Goal: Task Accomplishment & Management: Manage account settings

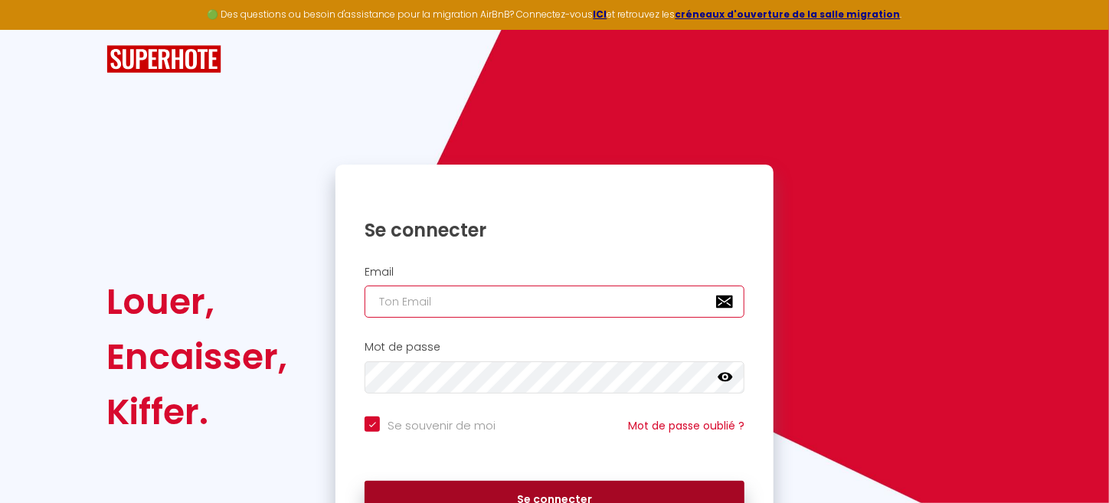
type input "[EMAIL_ADDRESS][DOMAIN_NAME]"
click at [474, 498] on button "Se connecter" at bounding box center [555, 500] width 380 height 38
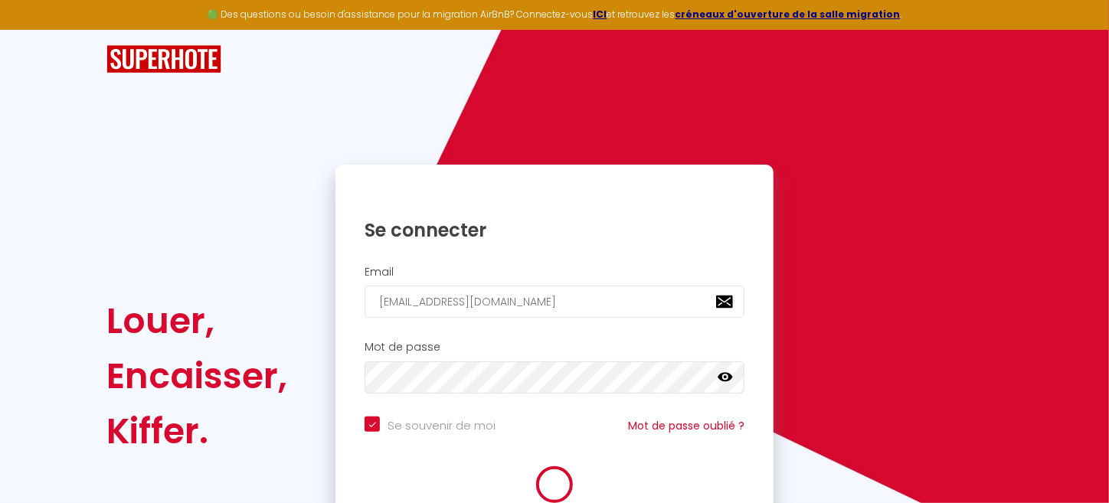
checkbox input "true"
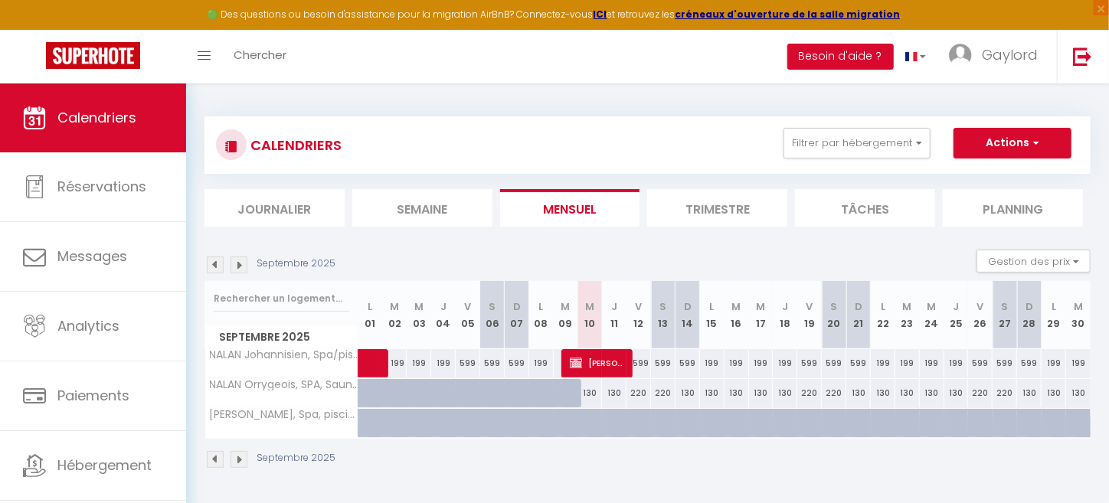
click at [585, 392] on div "130" at bounding box center [590, 393] width 25 height 28
type input "130"
type input "Mer 10 Septembre 2025"
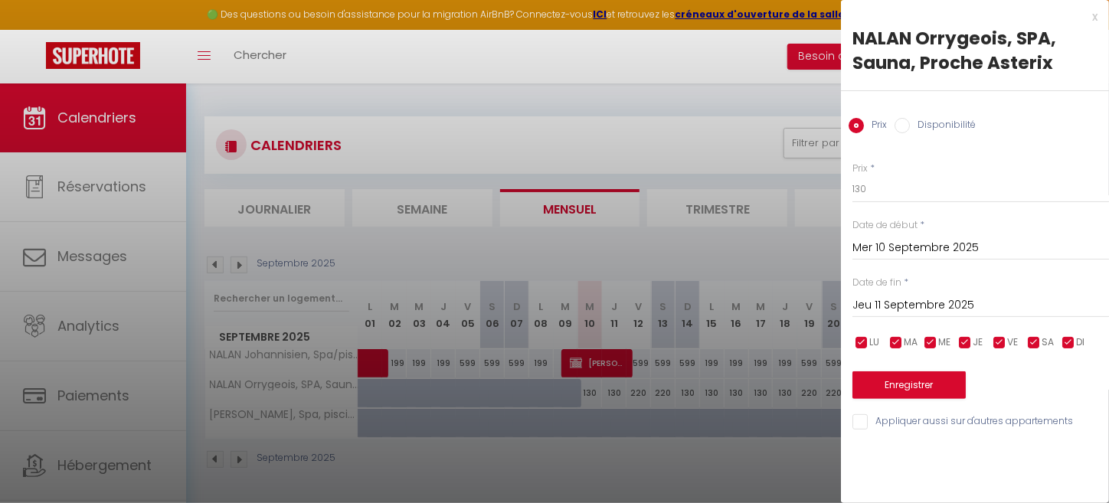
click at [881, 304] on input "Jeu 11 Septembre 2025" at bounding box center [981, 306] width 257 height 20
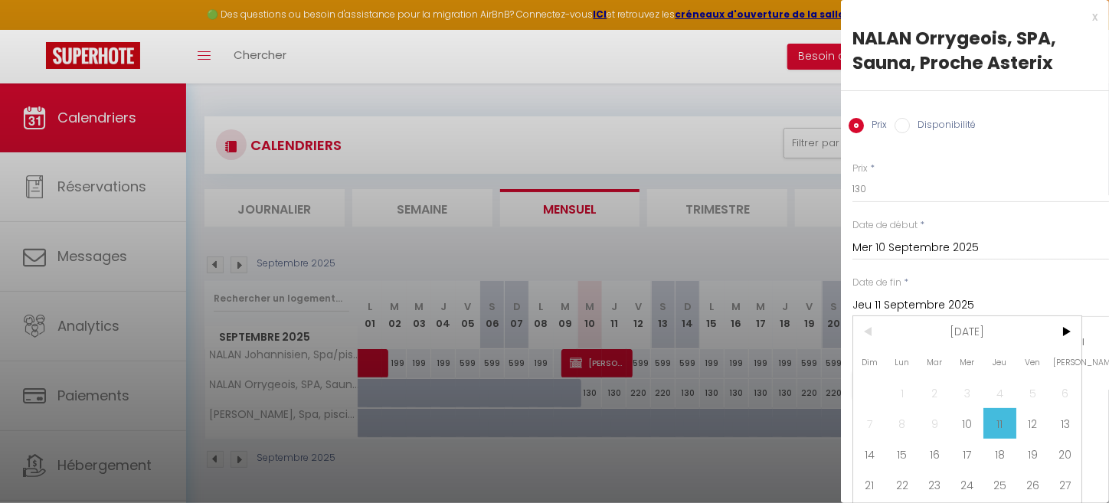
scroll to position [39, 0]
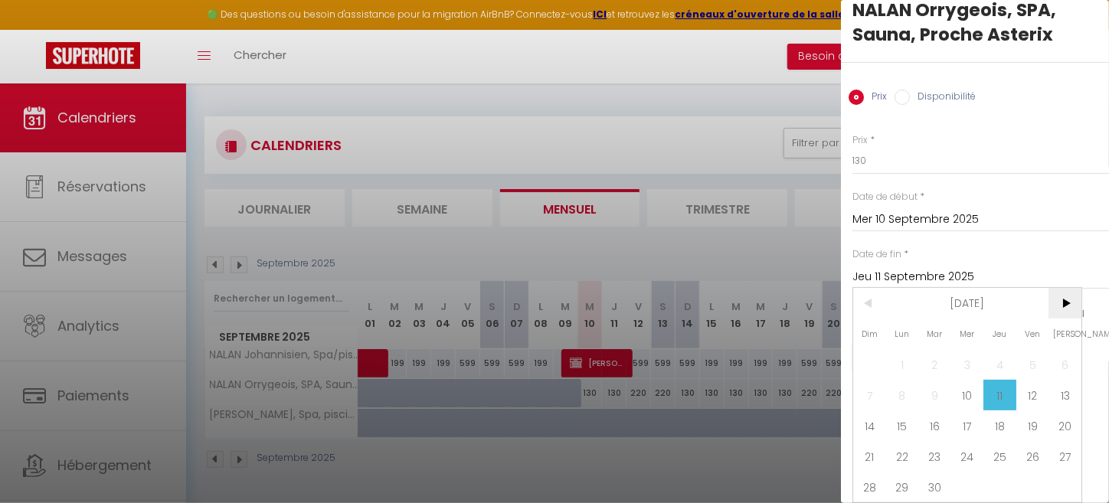
click at [1066, 292] on span ">" at bounding box center [1065, 303] width 33 height 31
click at [1001, 414] on span "16" at bounding box center [1000, 426] width 33 height 31
type input "Jeu 16 Octobre 2025"
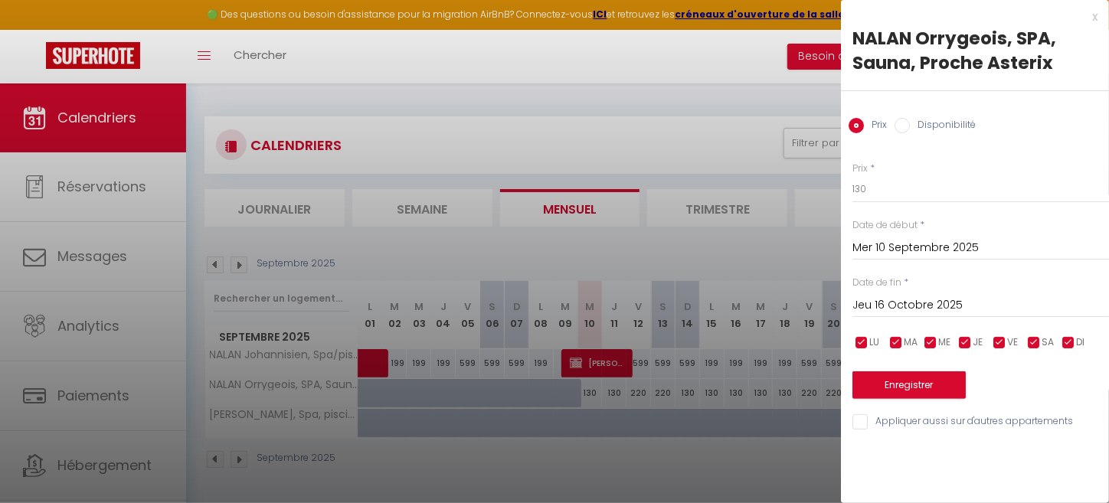
scroll to position [0, 0]
click at [1001, 342] on input "checkbox" at bounding box center [999, 343] width 15 height 15
checkbox input "false"
click at [1037, 344] on input "checkbox" at bounding box center [1034, 343] width 15 height 15
checkbox input "false"
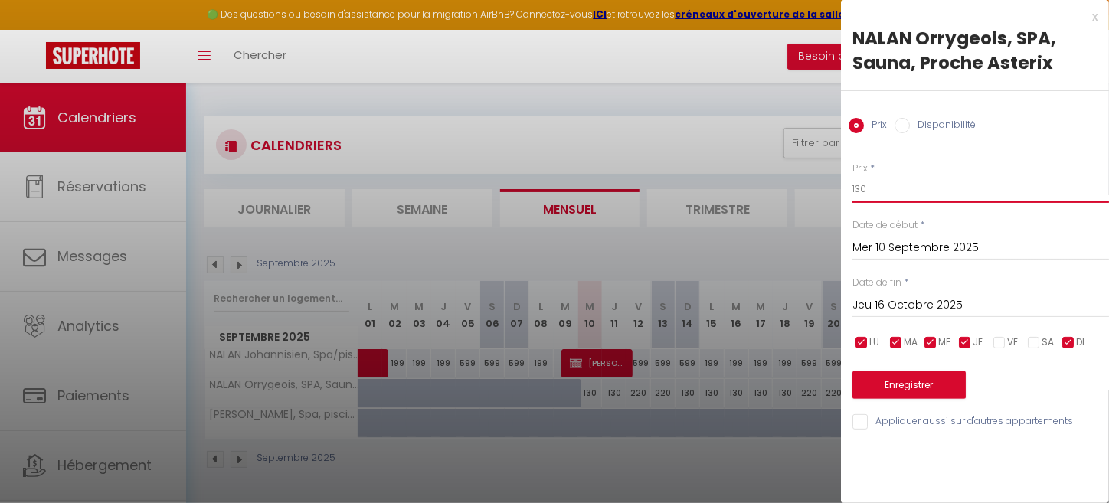
drag, startPoint x: 875, startPoint y: 192, endPoint x: 850, endPoint y: 195, distance: 24.7
click at [850, 195] on div "Prix * 130 Statut * Disponible Indisponible Date de début * [DATE] < [DATE] > D…" at bounding box center [975, 288] width 268 height 290
type input "99"
click at [910, 388] on button "Enregistrer" at bounding box center [909, 386] width 113 height 28
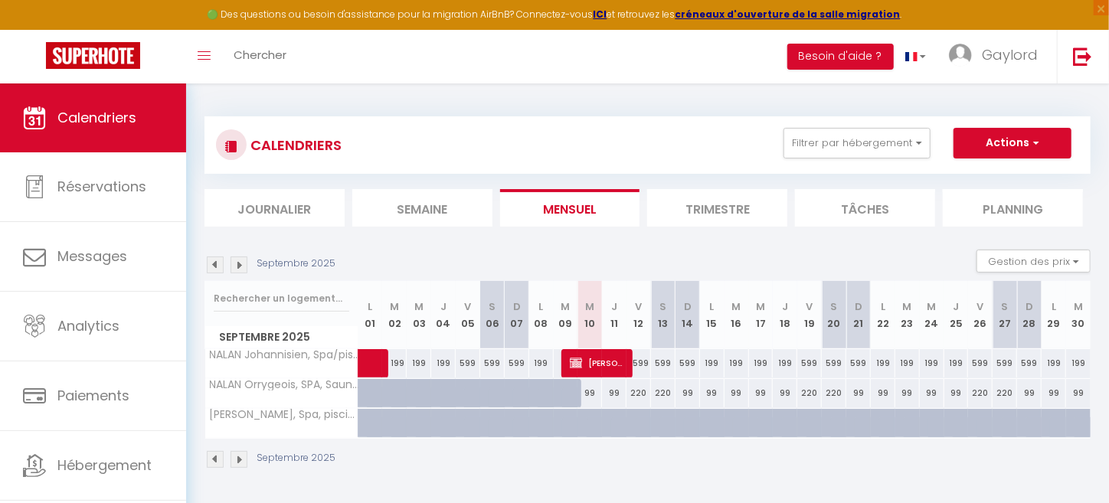
click at [588, 392] on div "99" at bounding box center [590, 393] width 25 height 28
type input "99"
type input "Mer 10 Septembre 2025"
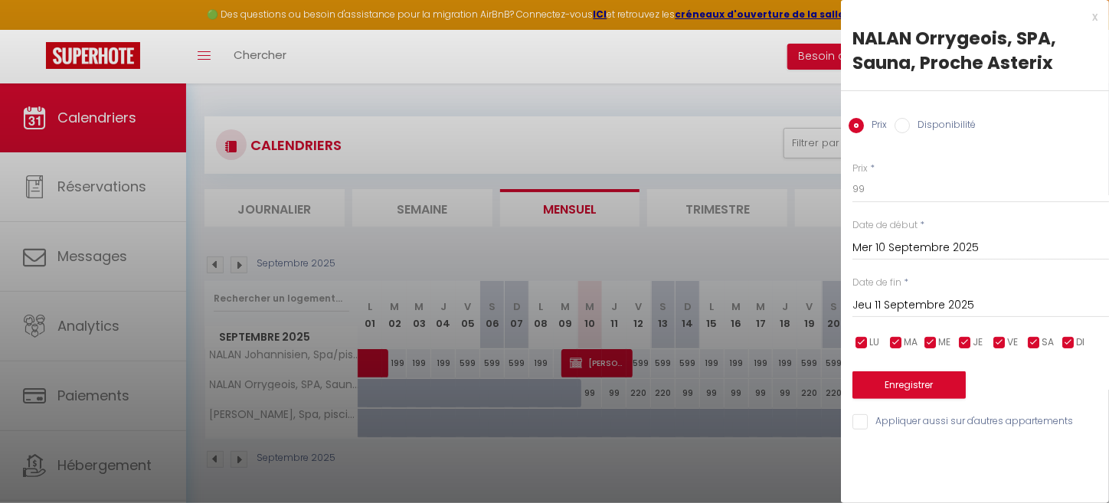
click at [881, 302] on input "Jeu 11 Septembre 2025" at bounding box center [981, 306] width 257 height 20
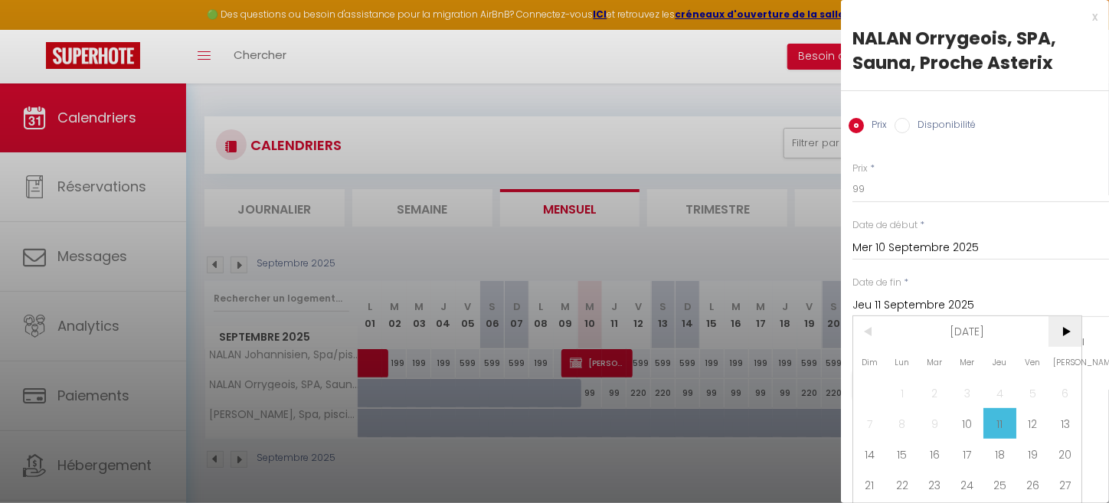
click at [1071, 333] on span ">" at bounding box center [1065, 331] width 33 height 31
click at [1067, 329] on span ">" at bounding box center [1065, 331] width 33 height 31
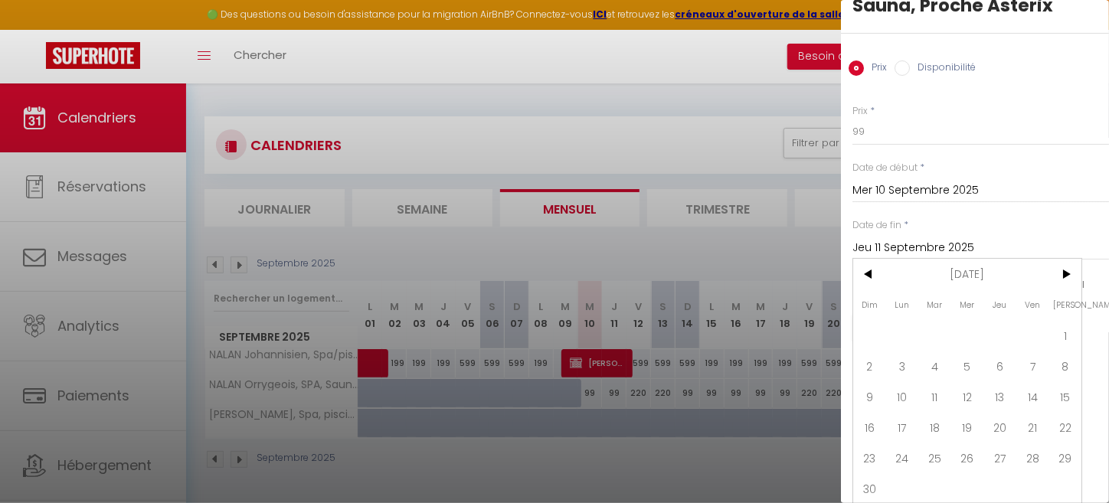
scroll to position [66, 0]
click at [870, 269] on span "<" at bounding box center [869, 272] width 33 height 31
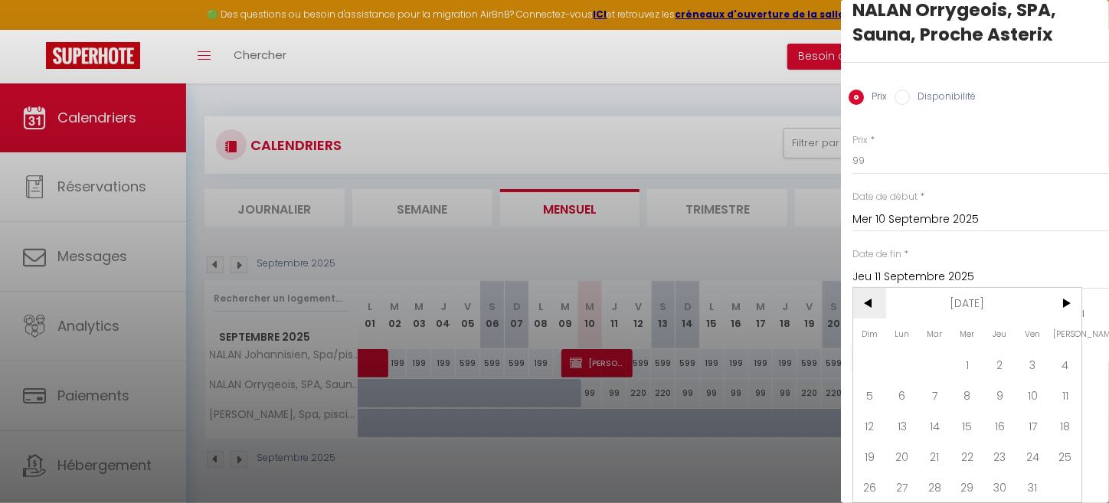
scroll to position [39, 0]
click at [998, 420] on span "16" at bounding box center [1000, 426] width 33 height 31
type input "Jeu 16 Octobre 2025"
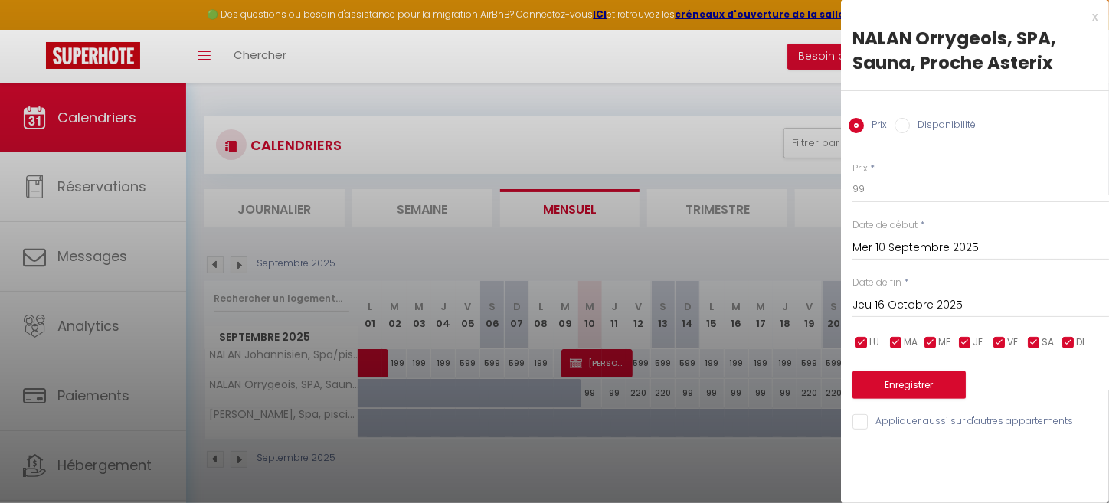
scroll to position [0, 0]
click at [998, 354] on div "Enregistrer" at bounding box center [981, 375] width 257 height 47
click at [1035, 346] on input "checkbox" at bounding box center [1034, 343] width 15 height 15
checkbox input "false"
click at [1071, 342] on input "checkbox" at bounding box center [1068, 343] width 15 height 15
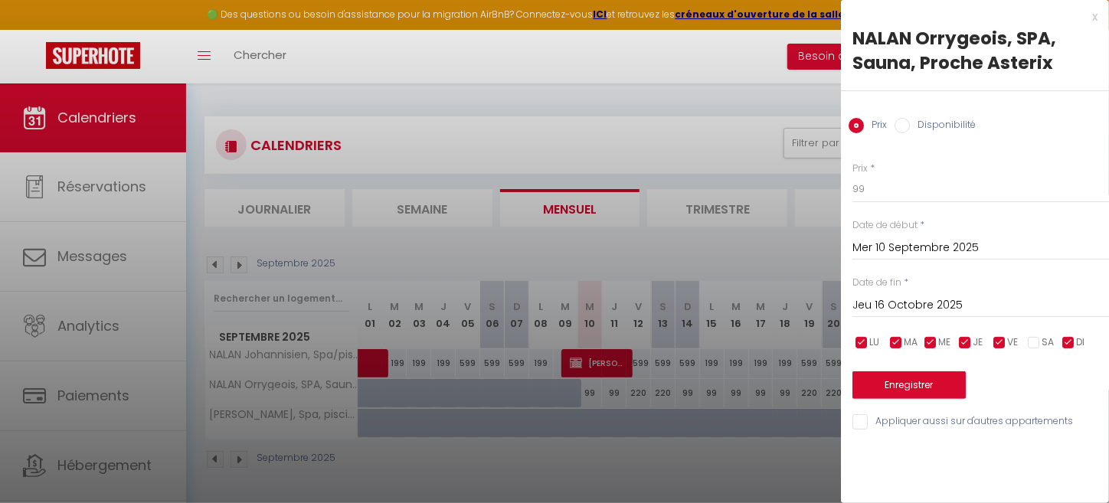
checkbox input "false"
click at [967, 343] on input "checkbox" at bounding box center [965, 343] width 15 height 15
checkbox input "false"
click at [929, 337] on input "checkbox" at bounding box center [930, 343] width 15 height 15
checkbox input "false"
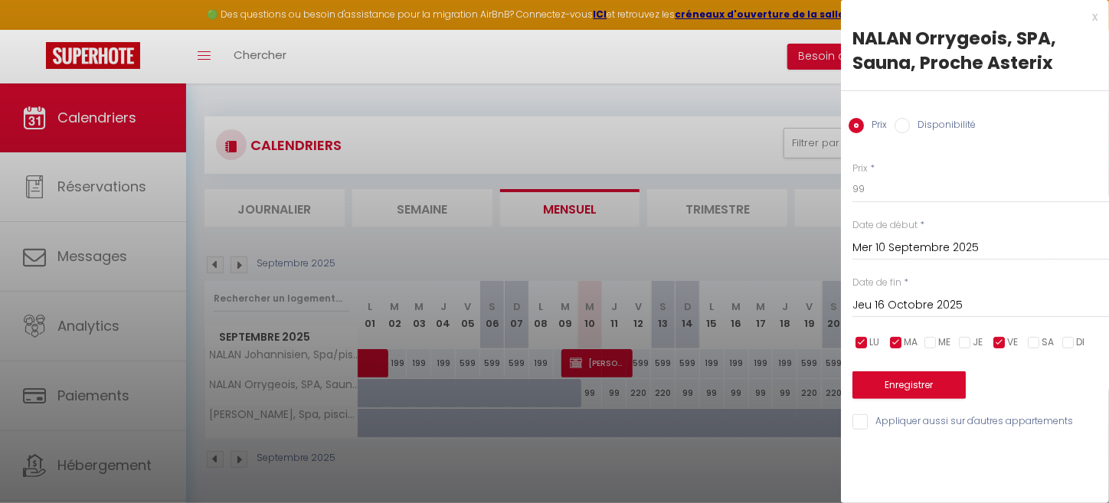
click at [897, 339] on input "checkbox" at bounding box center [896, 343] width 15 height 15
checkbox input "false"
click at [858, 345] on input "checkbox" at bounding box center [861, 343] width 15 height 15
checkbox input "false"
drag, startPoint x: 866, startPoint y: 187, endPoint x: 825, endPoint y: 205, distance: 44.6
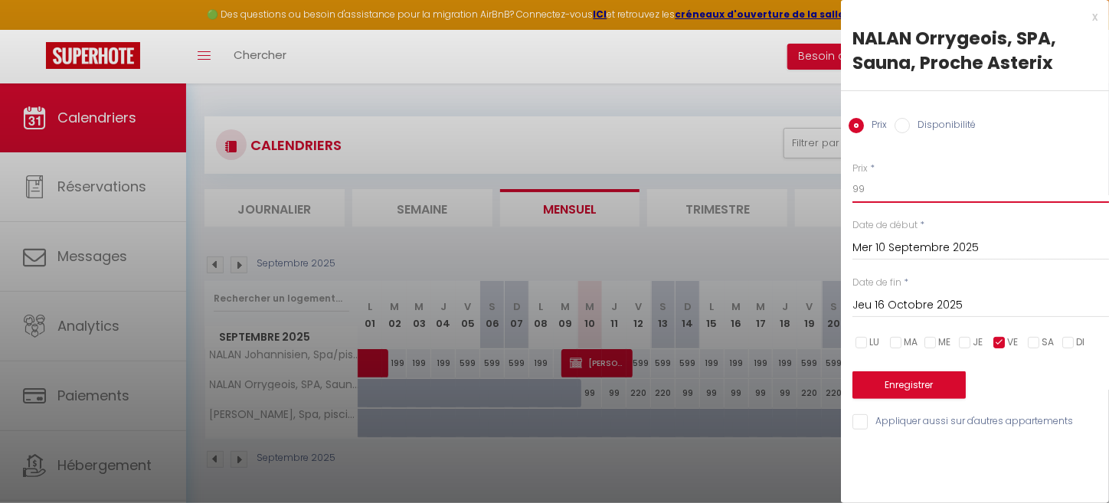
click at [825, 205] on body "🟢 Des questions ou besoin d'assistance pour la migration AirBnB? Connectez-vous…" at bounding box center [554, 335] width 1109 height 503
drag, startPoint x: 867, startPoint y: 188, endPoint x: 857, endPoint y: 191, distance: 11.2
click at [857, 191] on input "150" at bounding box center [981, 189] width 257 height 28
type input "139"
click at [927, 388] on button "Enregistrer" at bounding box center [909, 386] width 113 height 28
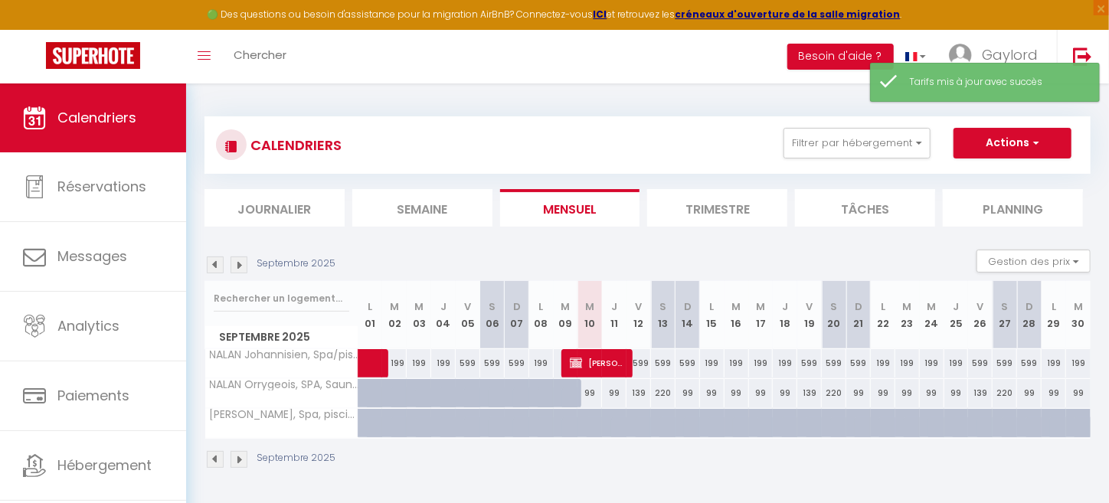
click at [590, 393] on div "99" at bounding box center [590, 393] width 25 height 28
type input "99"
type input "Mer 10 Septembre 2025"
type input "Jeu 11 Septembre 2025"
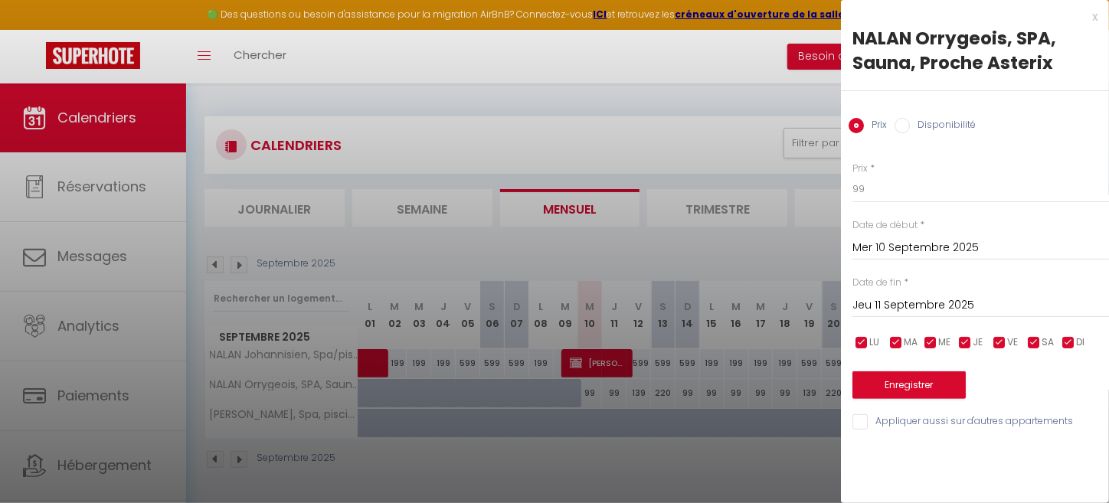
click at [890, 249] on input "Mer 10 Septembre 2025" at bounding box center [981, 248] width 257 height 20
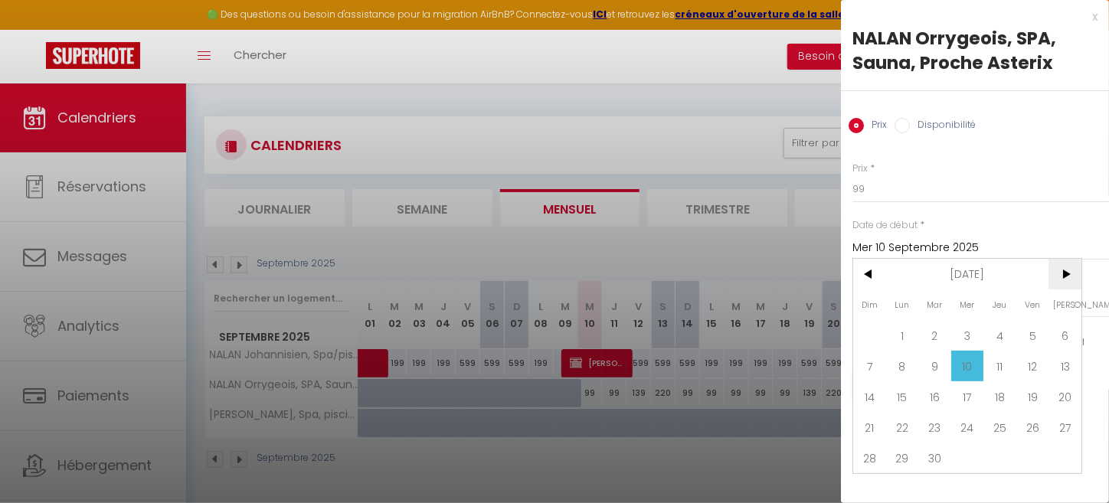
click at [1069, 280] on span ">" at bounding box center [1065, 274] width 33 height 31
click at [1053, 293] on span "[PERSON_NAME]" at bounding box center [1065, 305] width 33 height 31
click at [1002, 393] on span "16" at bounding box center [1000, 397] width 33 height 31
type input "Jeu 16 Octobre 2025"
type input "Ven 17 Octobre 2025"
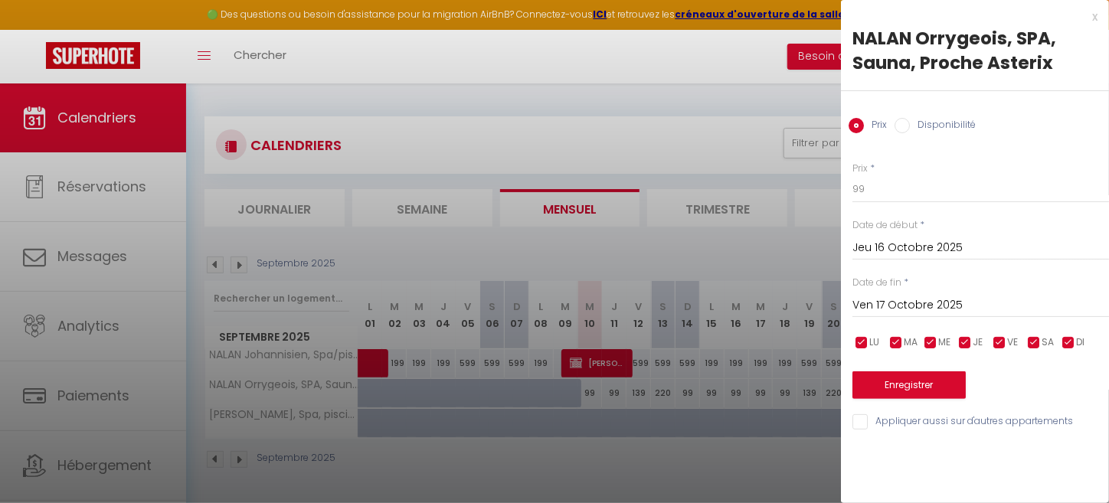
click at [998, 341] on input "checkbox" at bounding box center [999, 343] width 15 height 15
checkbox input "false"
click at [968, 343] on input "checkbox" at bounding box center [965, 343] width 15 height 15
checkbox input "false"
click at [935, 341] on input "checkbox" at bounding box center [930, 343] width 15 height 15
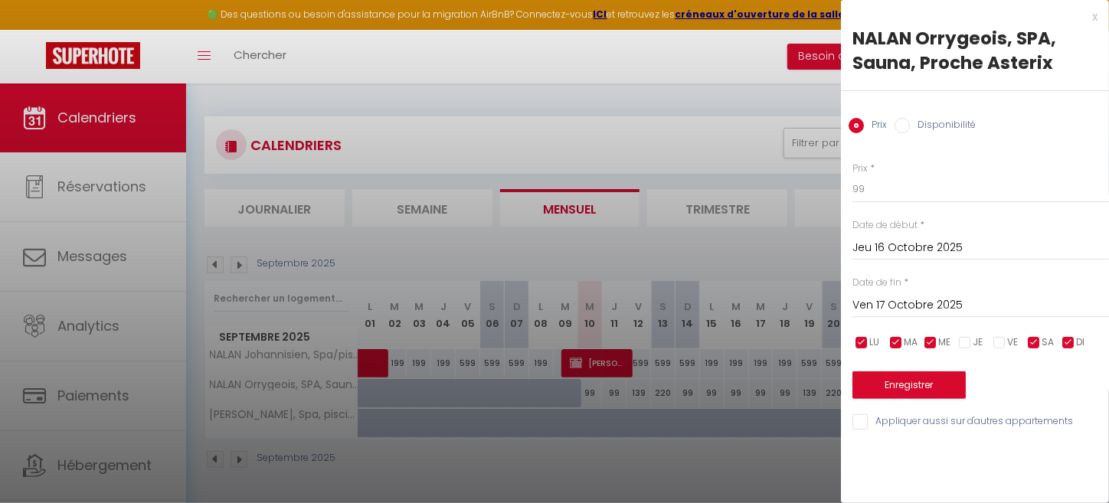
checkbox input "false"
click at [899, 342] on input "checkbox" at bounding box center [896, 343] width 15 height 15
checkbox input "false"
click at [856, 343] on input "checkbox" at bounding box center [861, 343] width 15 height 15
checkbox input "false"
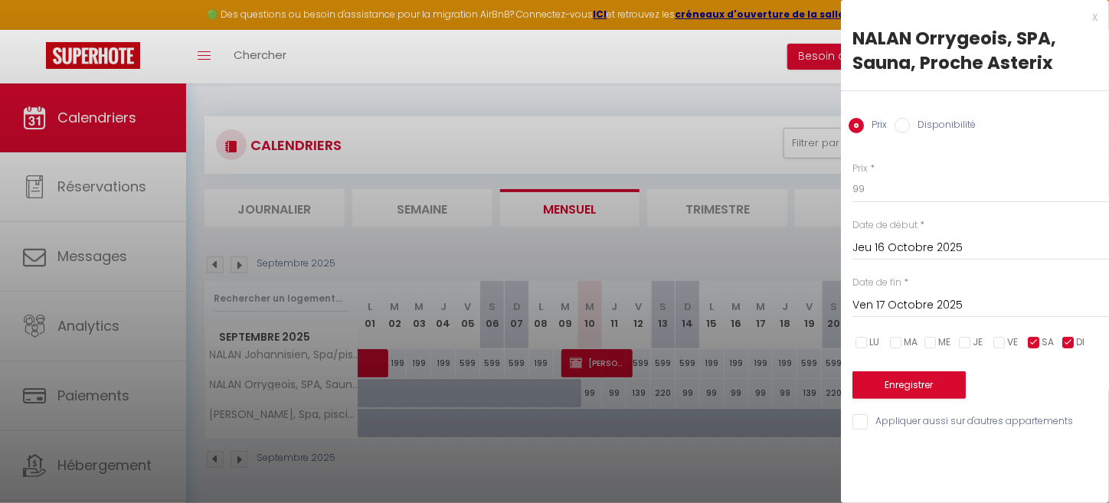
click at [1064, 340] on input "checkbox" at bounding box center [1068, 343] width 15 height 15
checkbox input "false"
drag, startPoint x: 867, startPoint y: 184, endPoint x: 844, endPoint y: 196, distance: 26.0
click at [844, 196] on div "Prix * 99 Statut * Disponible Indisponible Date de début * [DATE] < [DATE] > Di…" at bounding box center [975, 288] width 268 height 290
type input "179"
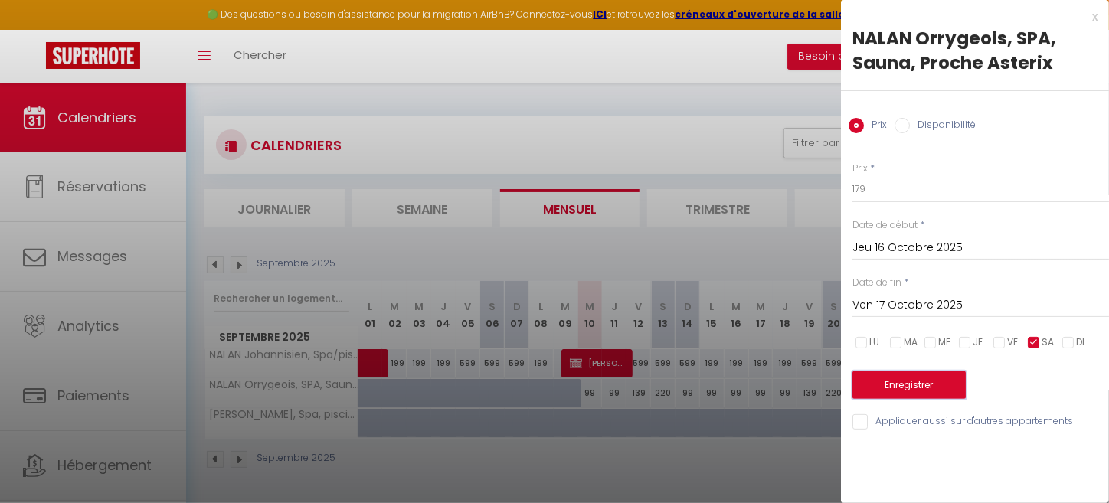
click at [914, 386] on button "Enregistrer" at bounding box center [909, 386] width 113 height 28
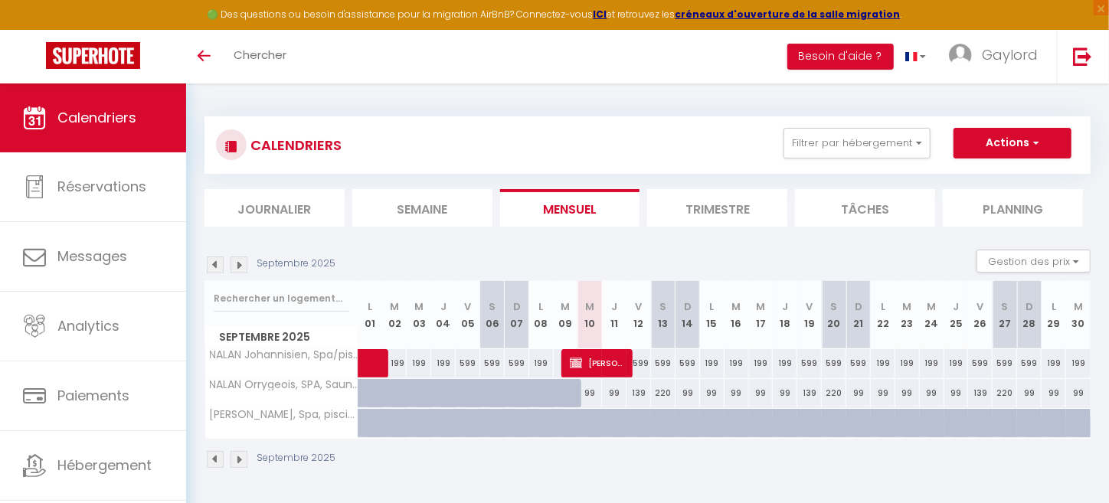
click at [583, 392] on div "99" at bounding box center [590, 393] width 25 height 28
type input "99"
type input "Mer 10 Septembre 2025"
type input "Jeu 11 Septembre 2025"
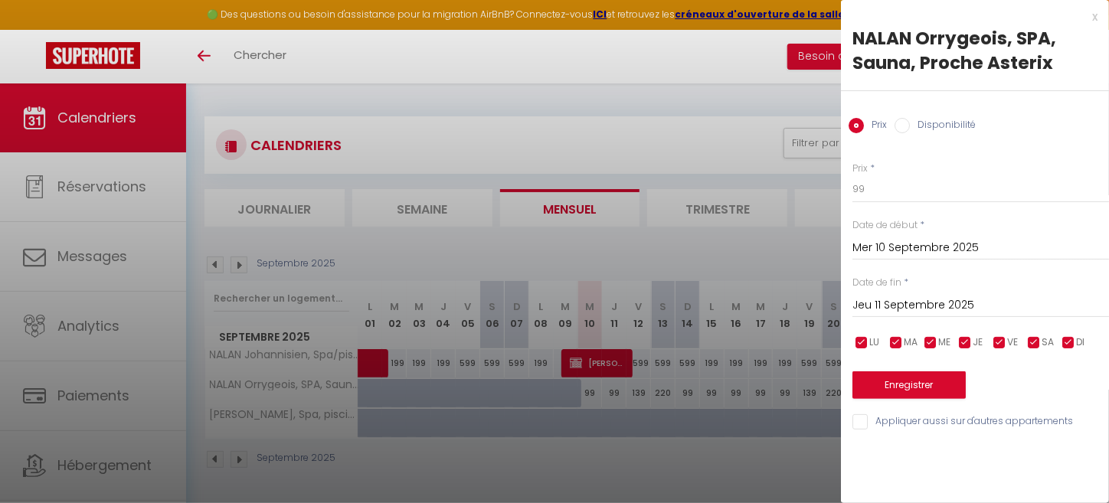
click at [998, 343] on input "checkbox" at bounding box center [999, 343] width 15 height 15
checkbox input "false"
click at [971, 339] on input "checkbox" at bounding box center [965, 343] width 15 height 15
checkbox input "false"
click at [936, 343] on input "checkbox" at bounding box center [930, 343] width 15 height 15
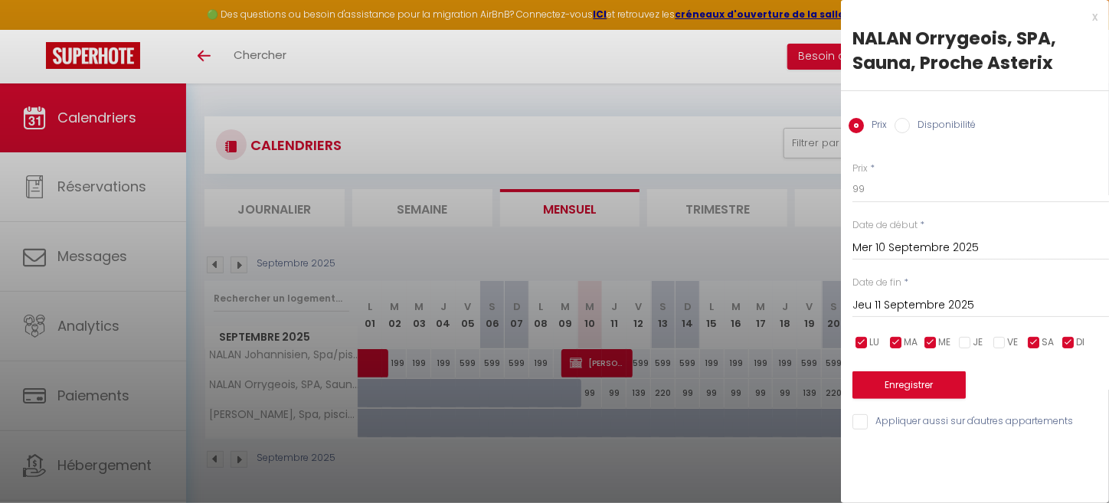
checkbox input "false"
click at [899, 342] on input "checkbox" at bounding box center [896, 343] width 15 height 15
checkbox input "false"
click at [863, 341] on input "checkbox" at bounding box center [861, 343] width 15 height 15
checkbox input "false"
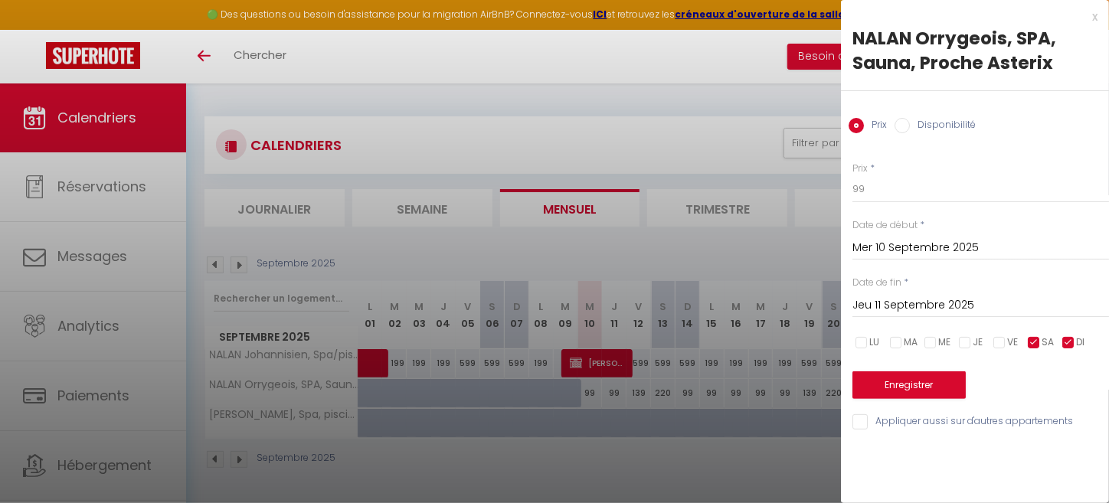
click at [1073, 345] on input "checkbox" at bounding box center [1068, 343] width 15 height 15
checkbox input "false"
click at [907, 309] on input "Jeu 11 Septembre 2025" at bounding box center [981, 306] width 257 height 20
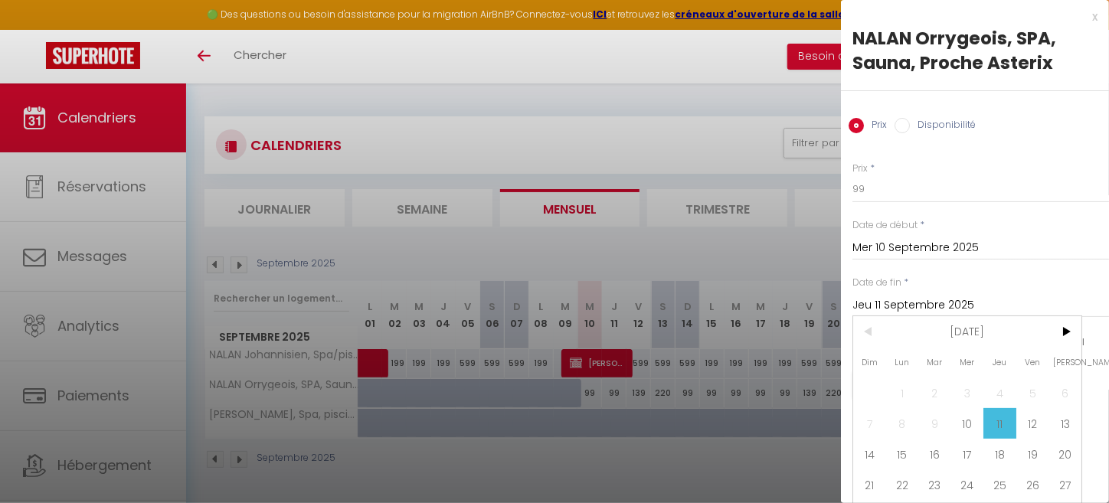
click at [907, 309] on input "Jeu 11 Septembre 2025" at bounding box center [981, 306] width 257 height 20
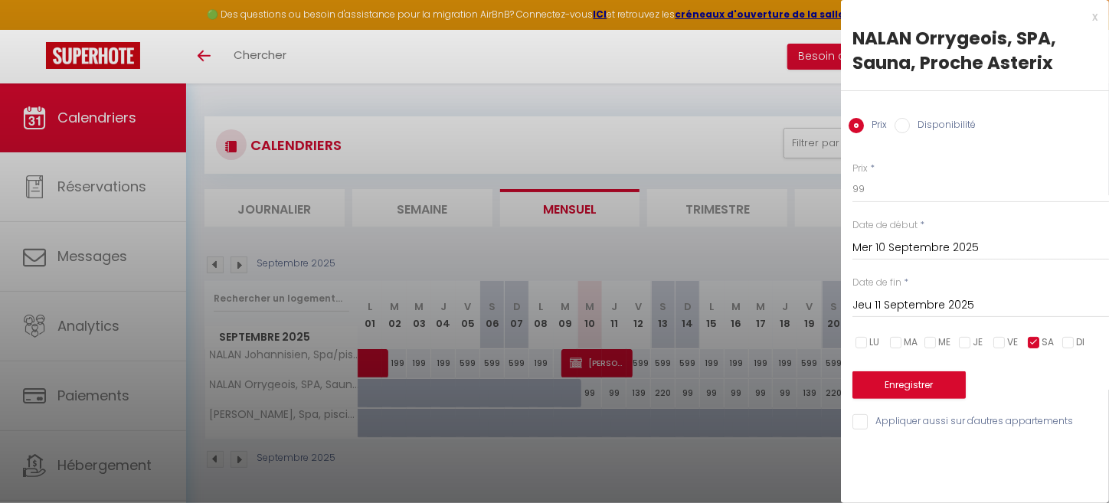
click at [907, 309] on input "Jeu 11 Septembre 2025" at bounding box center [981, 306] width 257 height 20
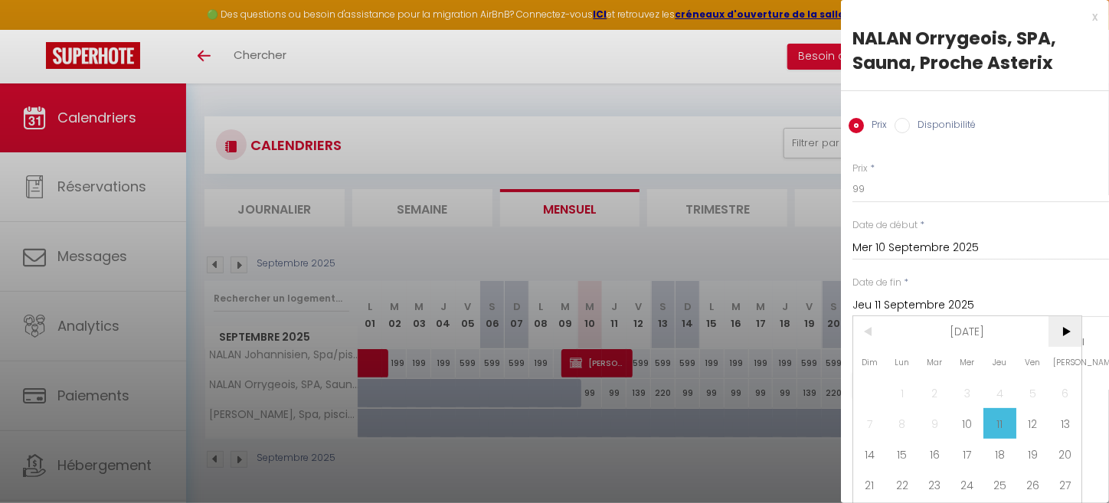
click at [1067, 330] on span ">" at bounding box center [1065, 331] width 33 height 31
click at [1007, 451] on span "16" at bounding box center [1000, 454] width 33 height 31
type input "Jeu 16 Octobre 2025"
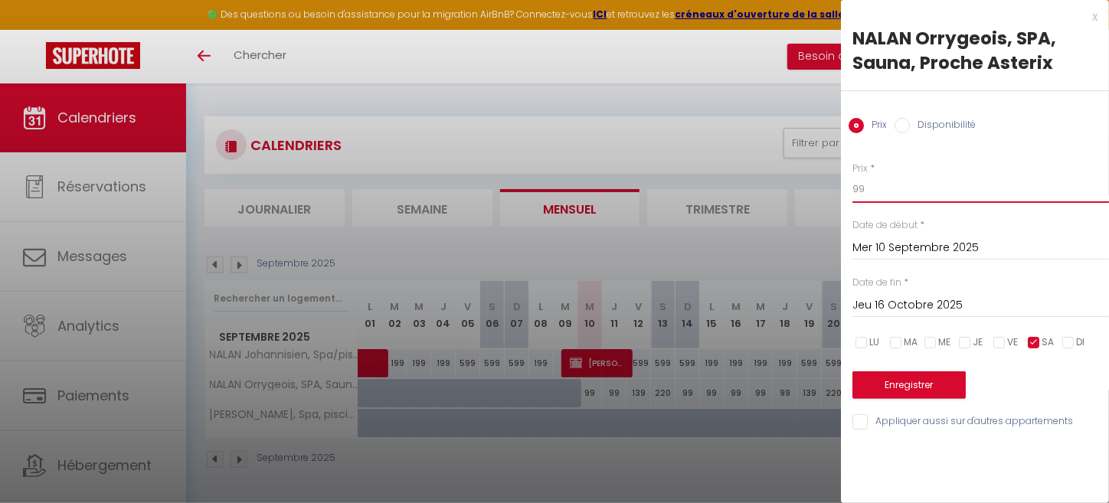
drag, startPoint x: 876, startPoint y: 189, endPoint x: 845, endPoint y: 196, distance: 32.2
click at [845, 196] on div "Prix * 99 Statut * Disponible Indisponible Date de début * Mer 10 Septembre 202…" at bounding box center [975, 288] width 268 height 290
type input "179"
click at [880, 385] on button "Enregistrer" at bounding box center [909, 386] width 113 height 28
